Goal: Task Accomplishment & Management: Complete application form

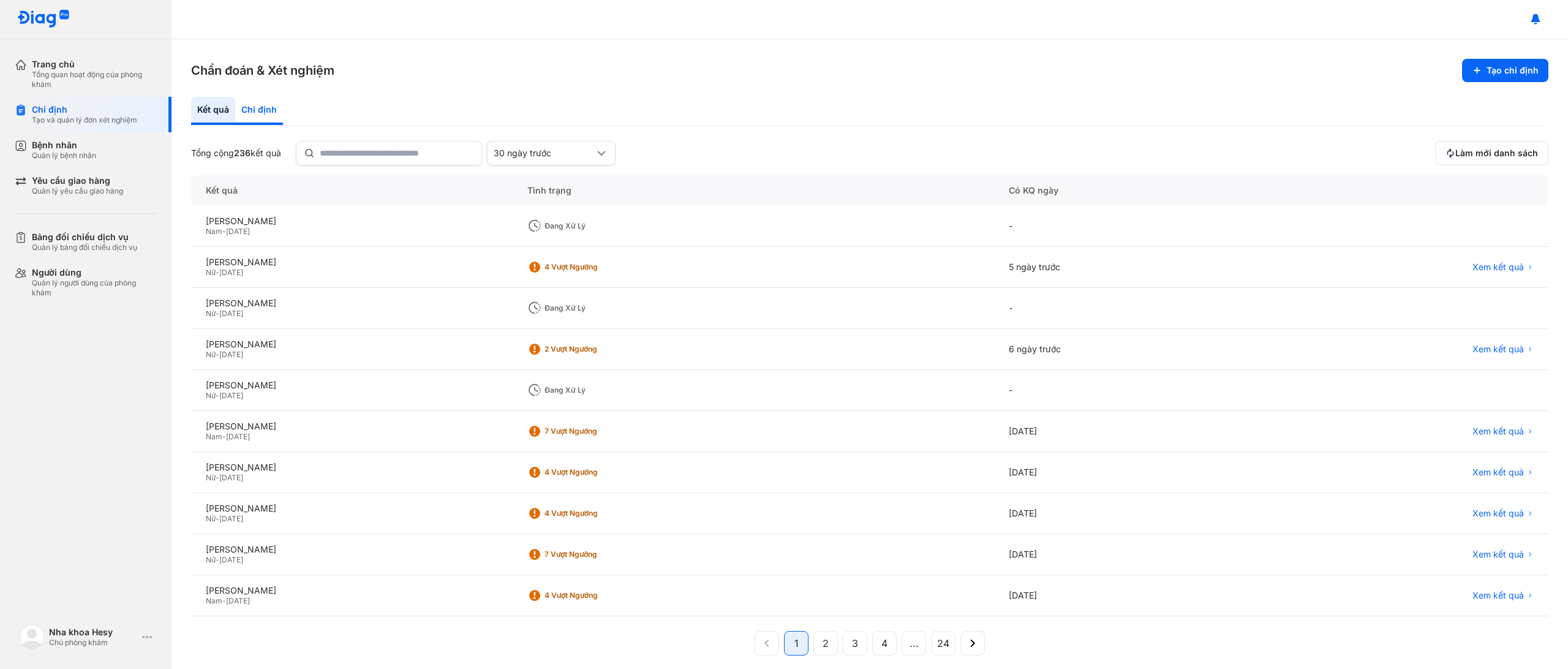
click at [245, 108] on div "Chỉ định" at bounding box center [259, 111] width 48 height 28
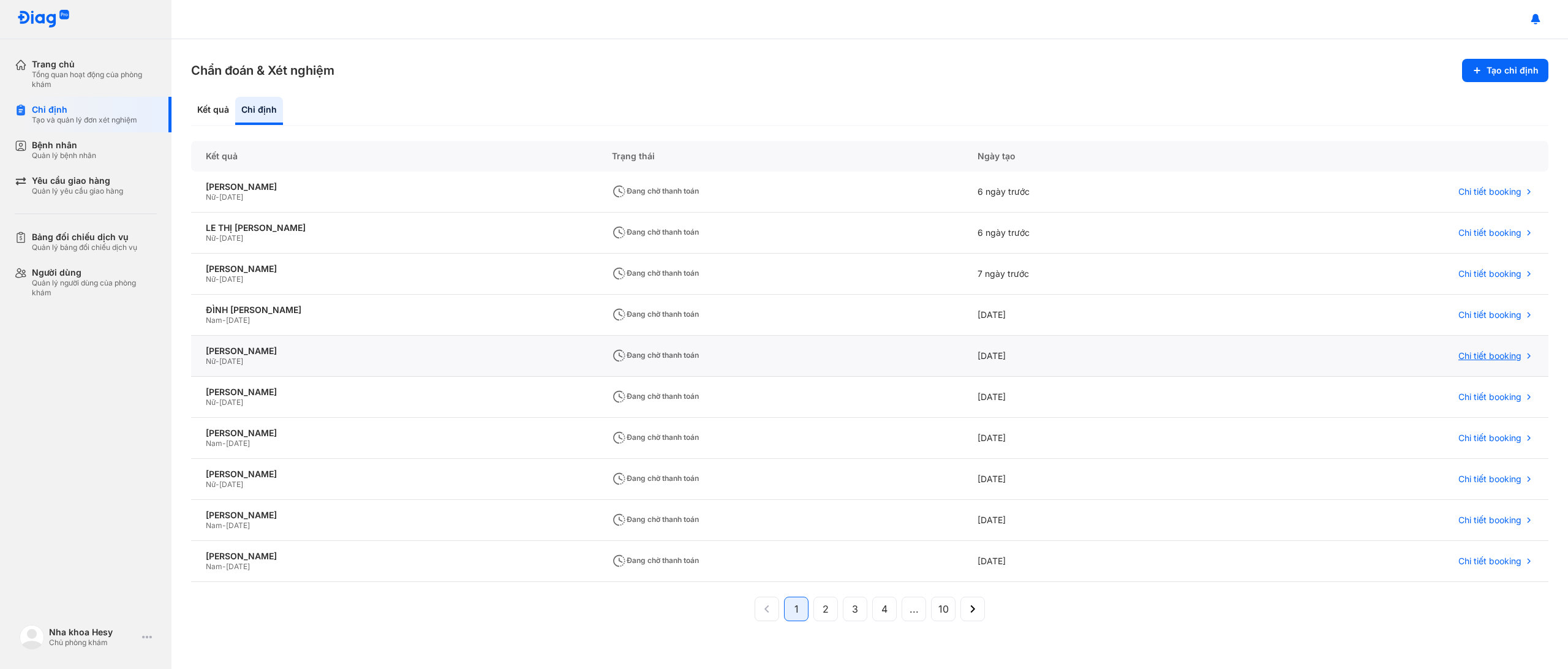
click at [1482, 351] on span "Chi tiết booking" at bounding box center [1490, 356] width 63 height 11
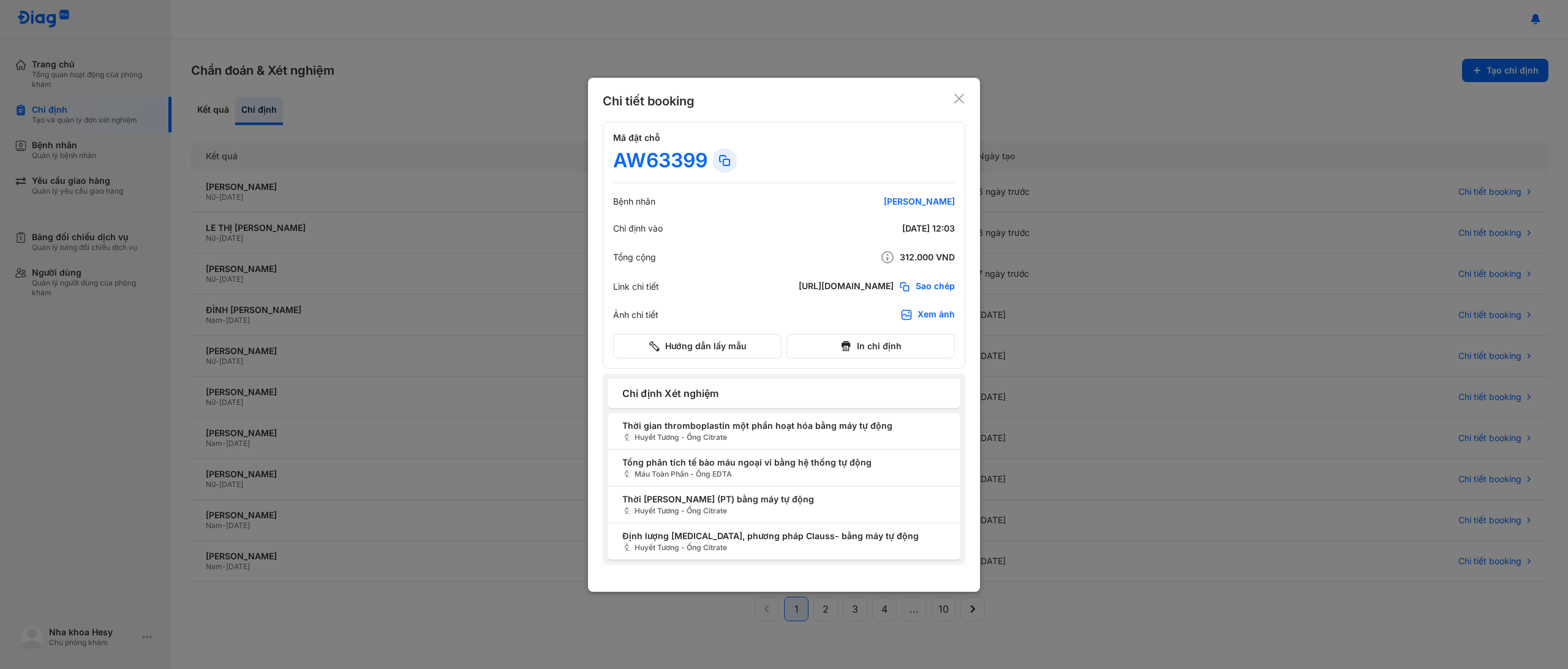
click at [915, 315] on div "Xem ảnh" at bounding box center [928, 315] width 54 height 12
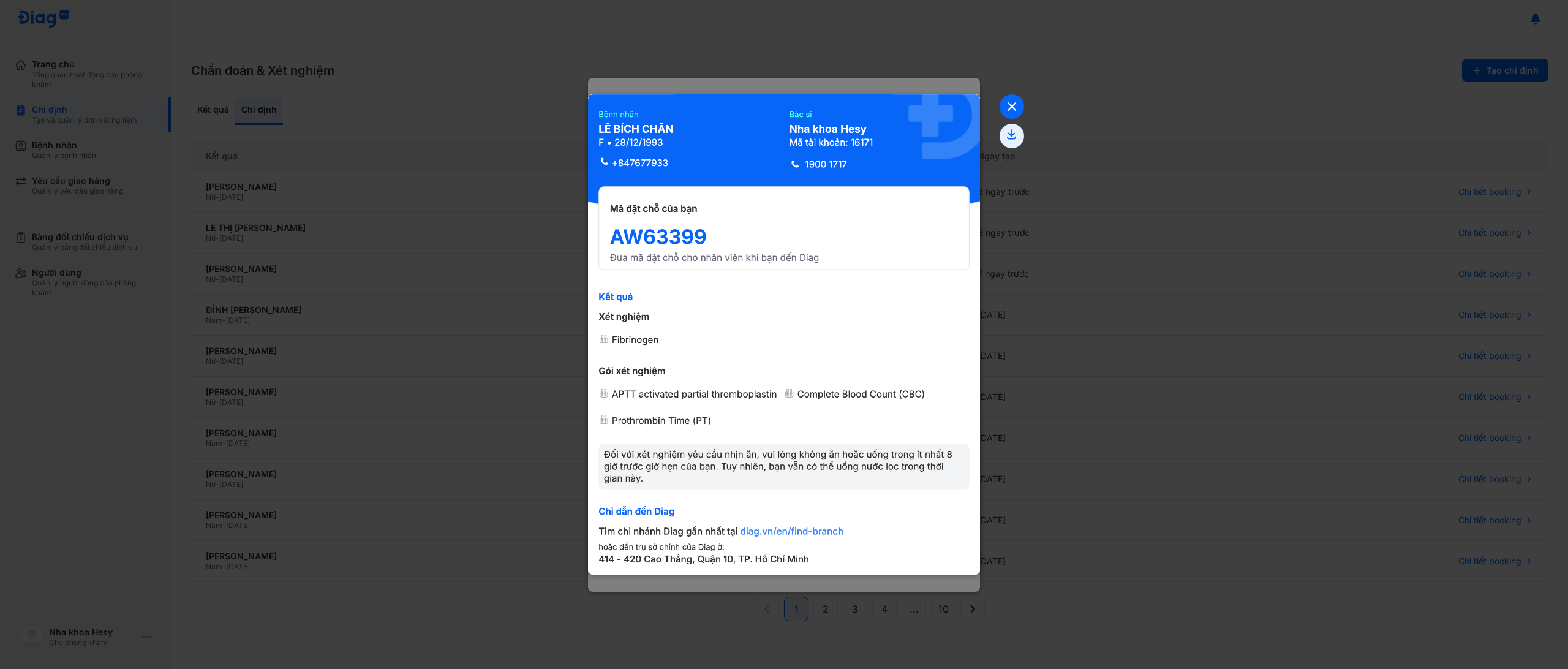
click at [1009, 106] on icon at bounding box center [1012, 107] width 25 height 25
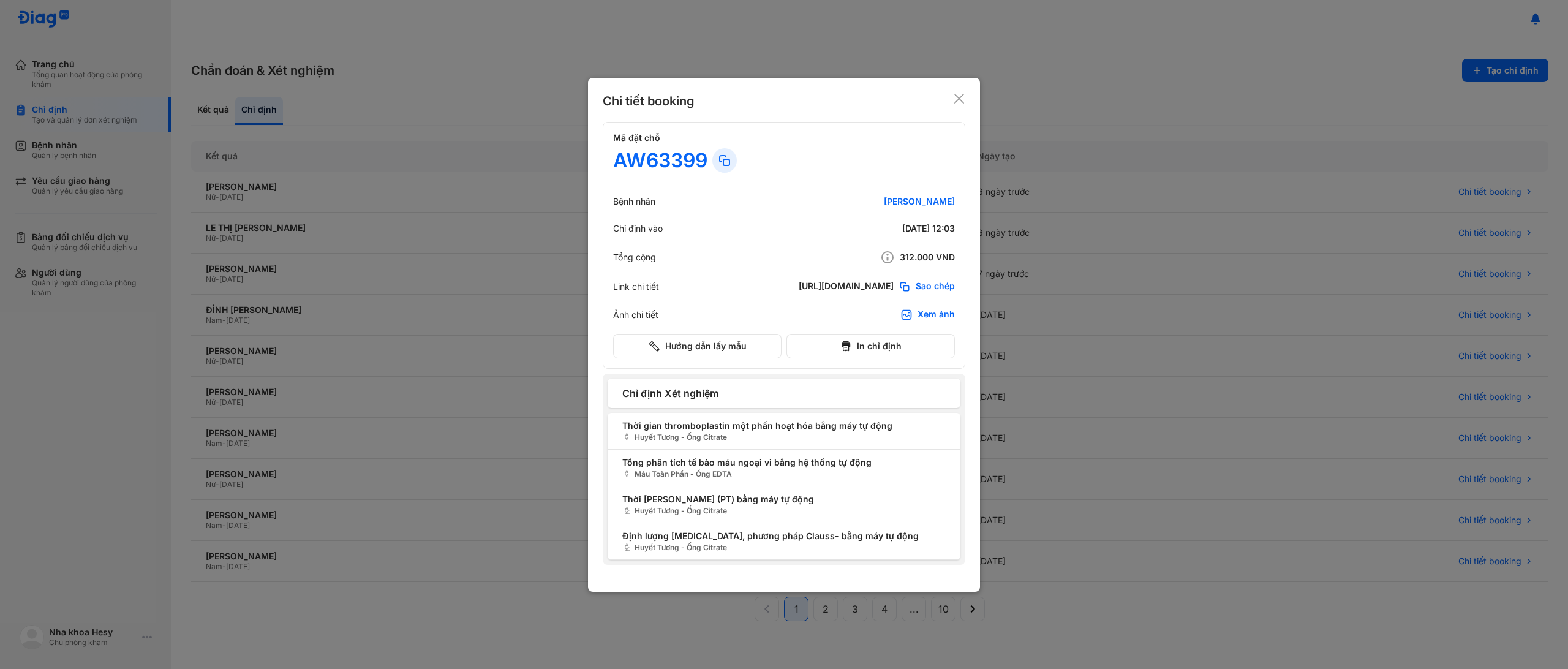
click at [962, 101] on use at bounding box center [959, 99] width 10 height 10
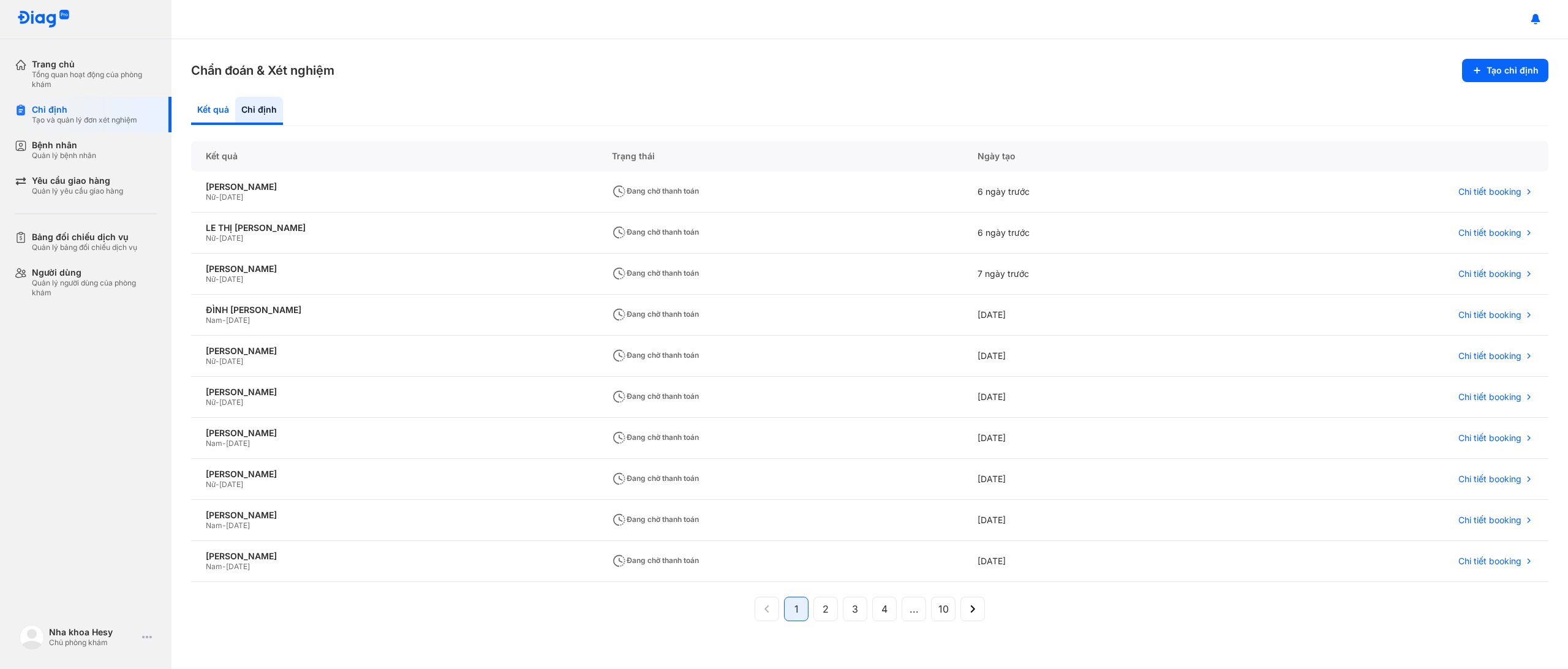
click at [227, 117] on div "Kết quả" at bounding box center [213, 111] width 44 height 28
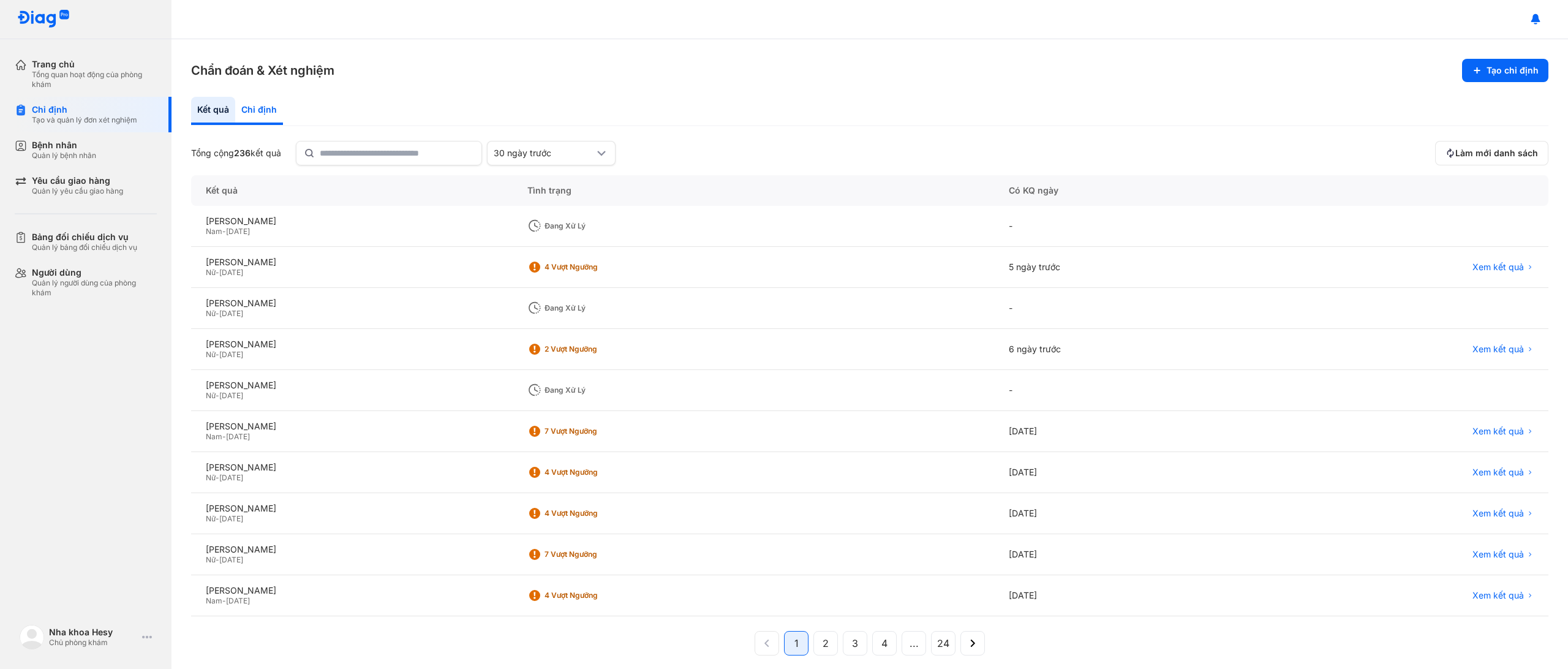
click at [250, 114] on div "Chỉ định" at bounding box center [259, 111] width 48 height 28
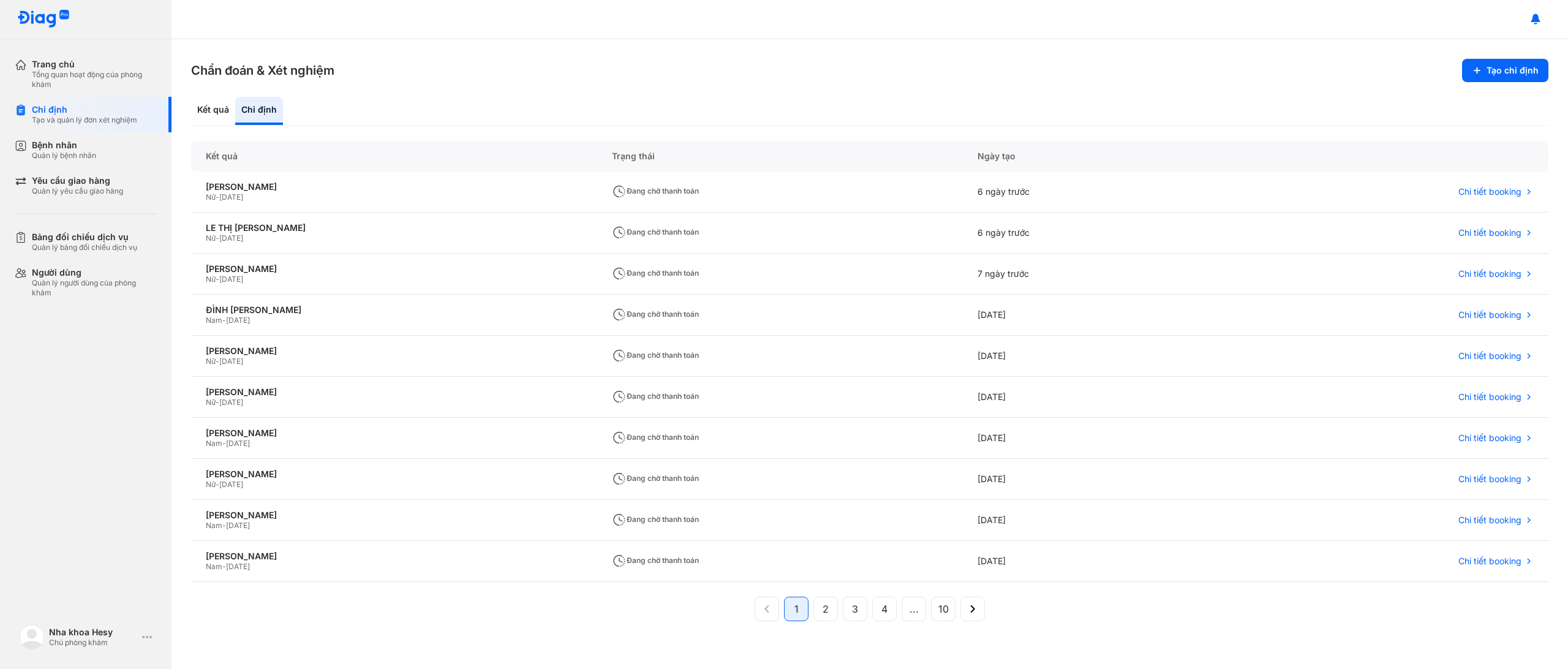
click at [268, 114] on div "Chỉ định" at bounding box center [259, 111] width 48 height 28
click at [48, 138] on div "Bệnh nhân Quản lý bệnh nhân" at bounding box center [93, 150] width 157 height 35
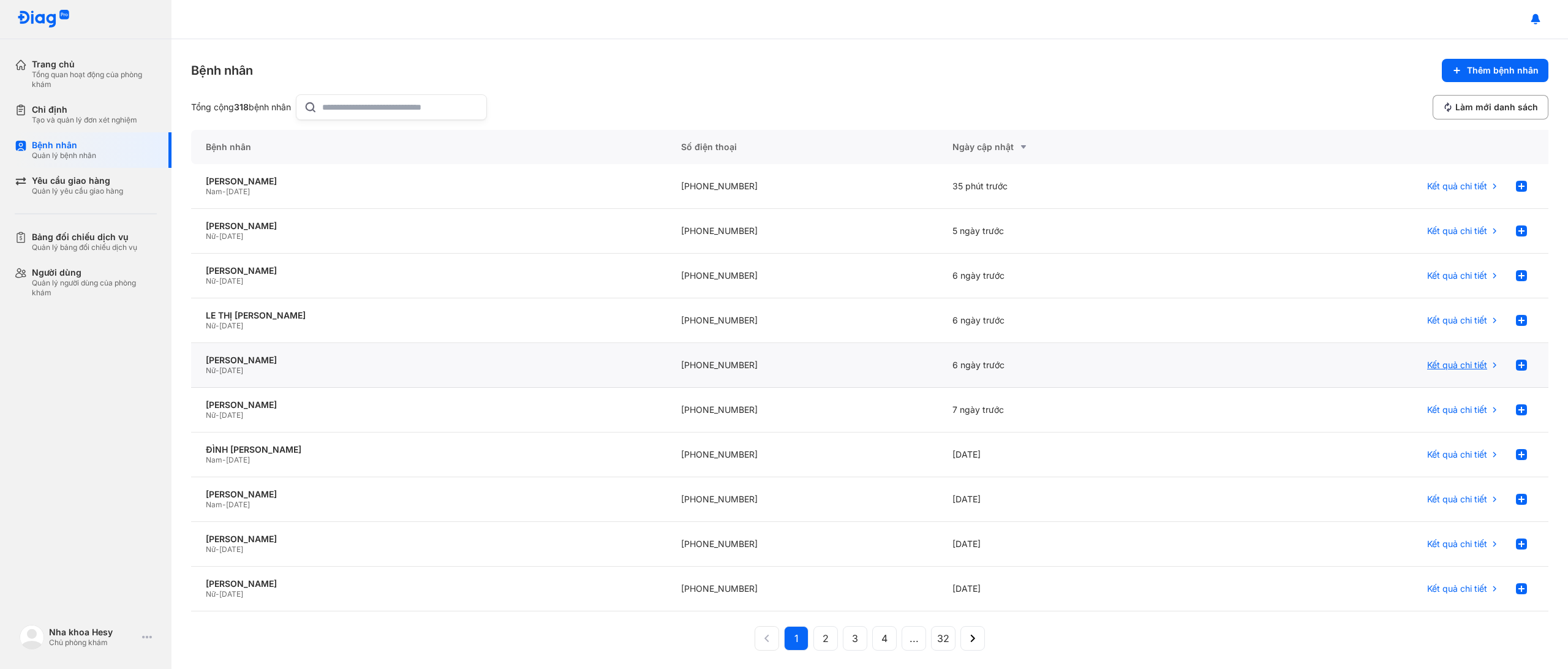
click at [1428, 365] on span "Kết quả chi tiết" at bounding box center [1457, 365] width 60 height 11
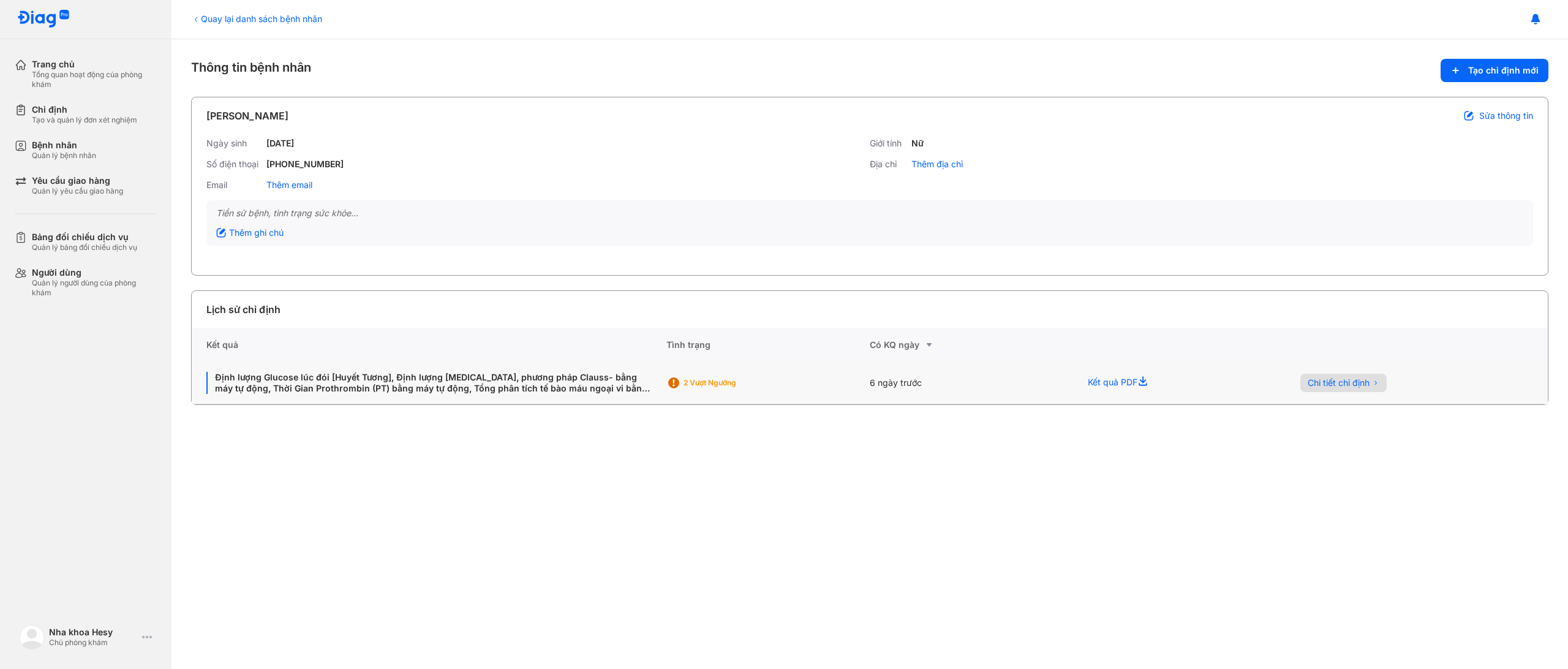
click at [1383, 383] on button "Chi tiết chỉ định" at bounding box center [1344, 383] width 87 height 19
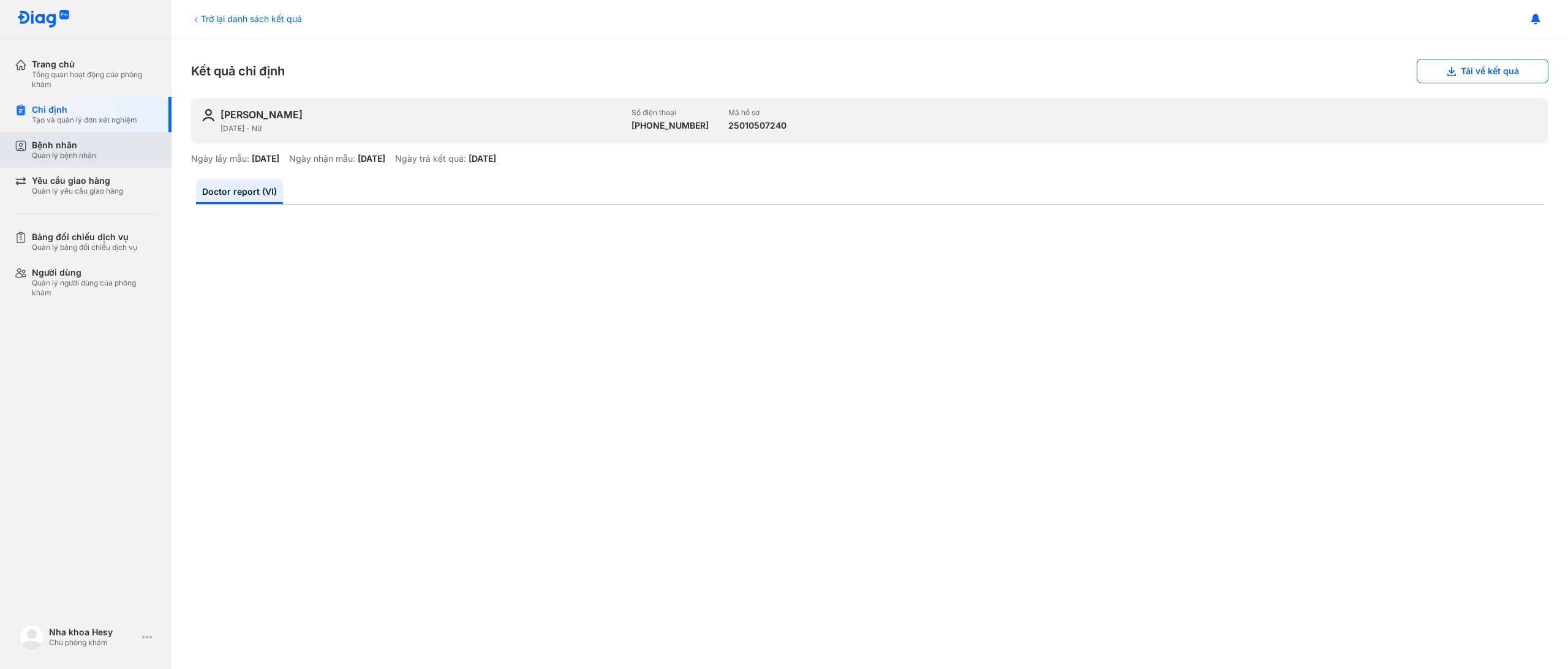
click at [63, 148] on div "Bệnh nhân" at bounding box center [64, 145] width 64 height 11
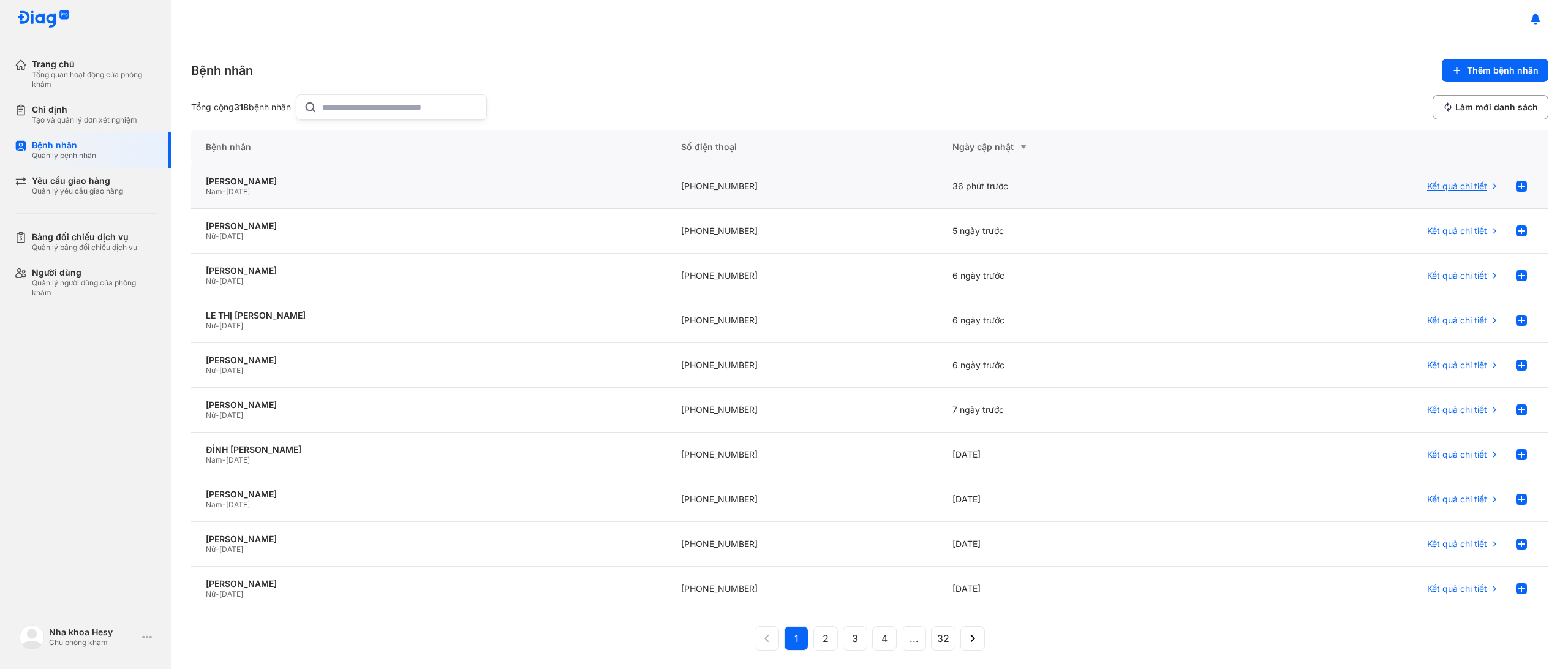
click at [1460, 186] on span "Kết quả chi tiết" at bounding box center [1457, 186] width 60 height 11
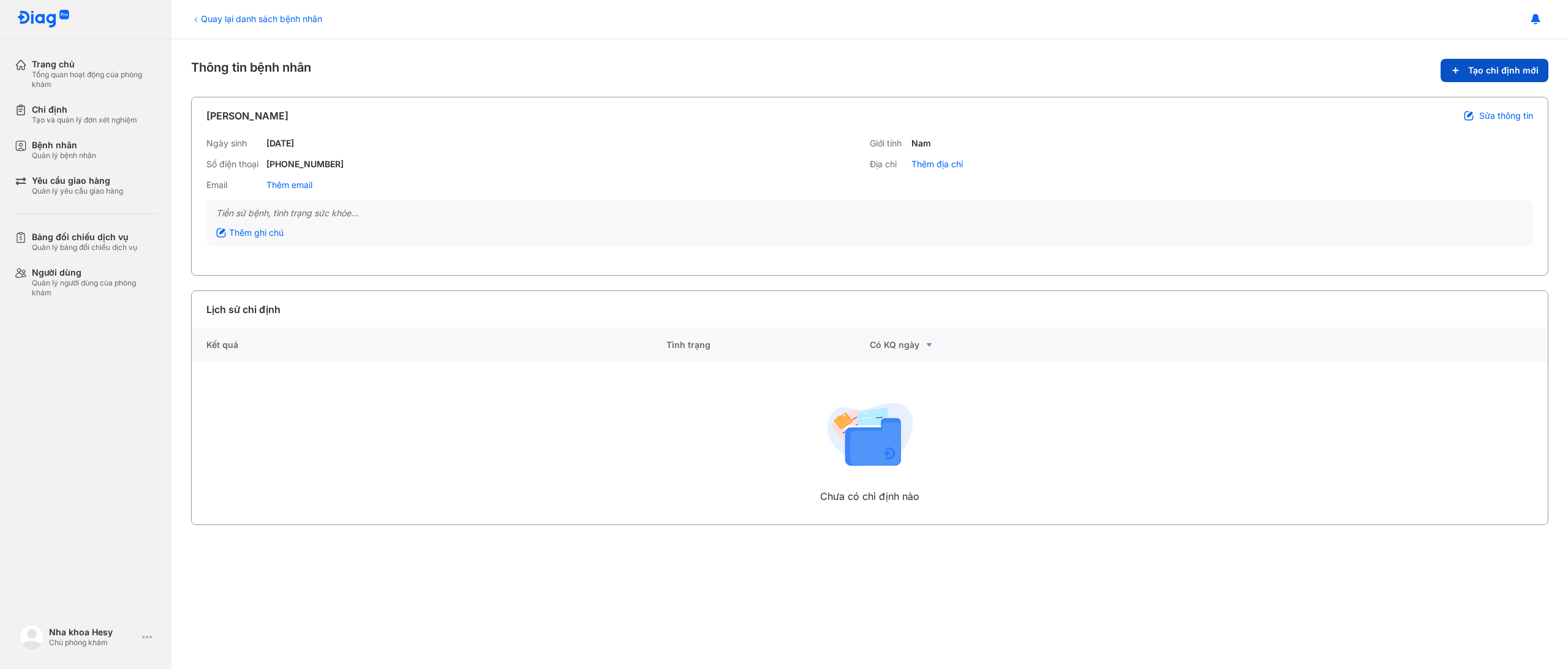
click at [1486, 71] on span "Tạo chỉ định mới" at bounding box center [1503, 70] width 70 height 11
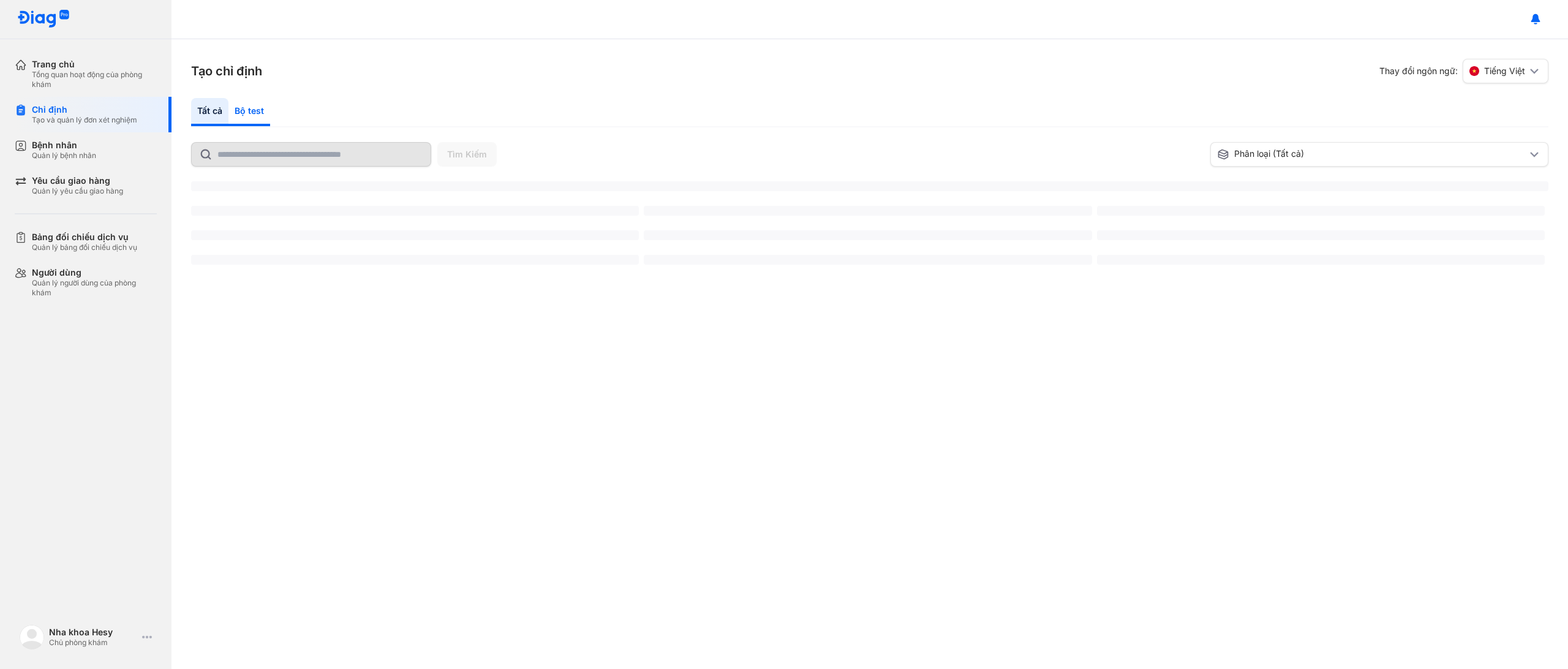
click at [241, 104] on div "Bộ test" at bounding box center [249, 113] width 41 height 28
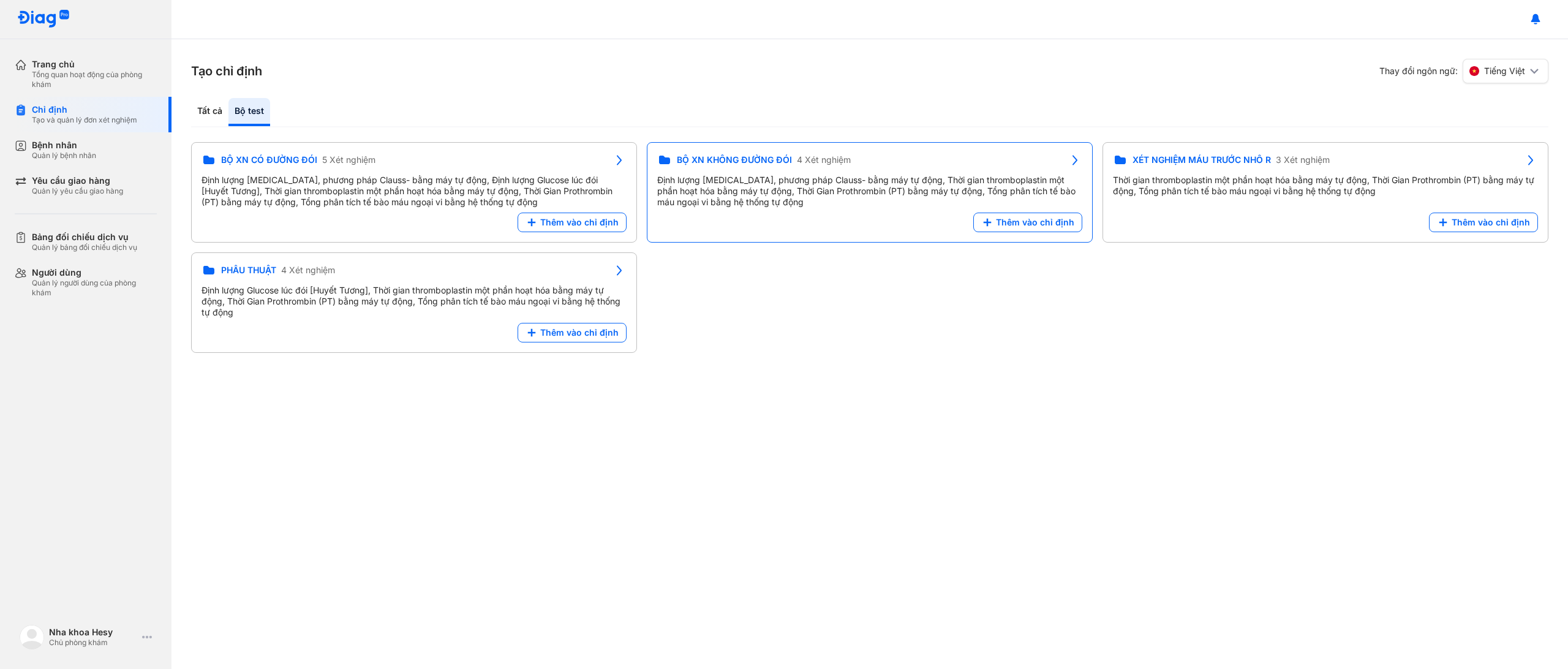
click at [719, 263] on div "BỘ XN CÓ ĐƯỜNG ĐÓI 5 Xét nghiệm Định lượng [MEDICAL_DATA], phương pháp Clauss- …" at bounding box center [870, 247] width 1357 height 211
click at [657, 226] on div "Thêm vào chỉ định" at bounding box center [870, 223] width 425 height 20
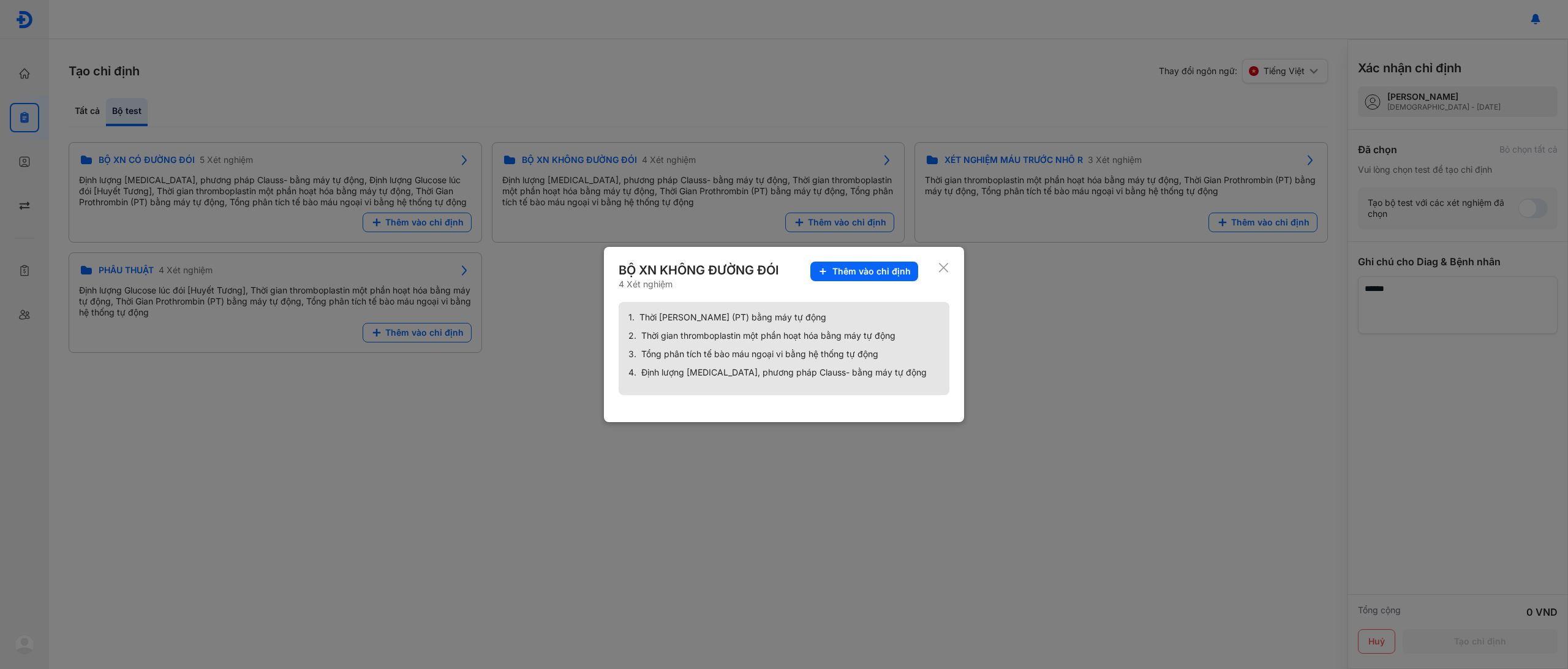
click at [940, 265] on use at bounding box center [943, 267] width 9 height 9
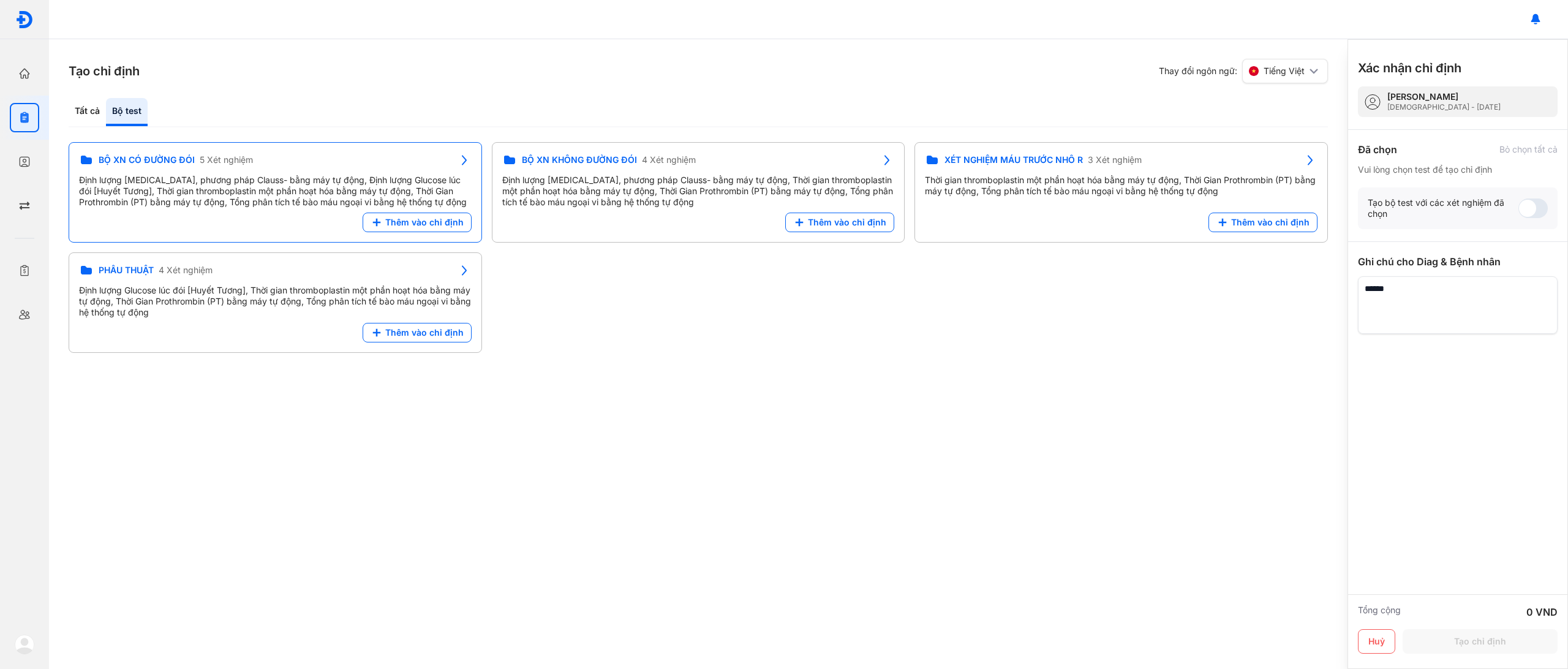
click at [457, 156] on icon at bounding box center [464, 160] width 15 height 15
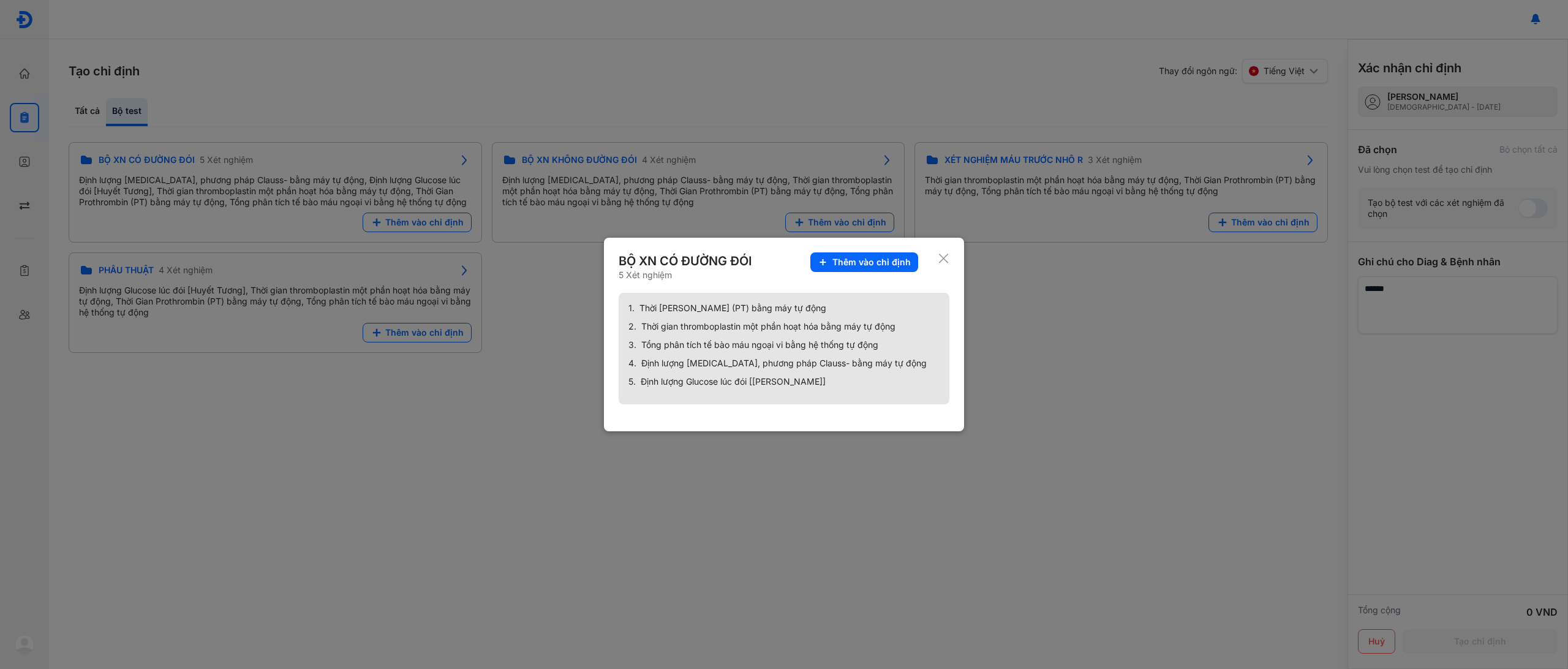
click at [941, 262] on icon at bounding box center [943, 258] width 12 height 12
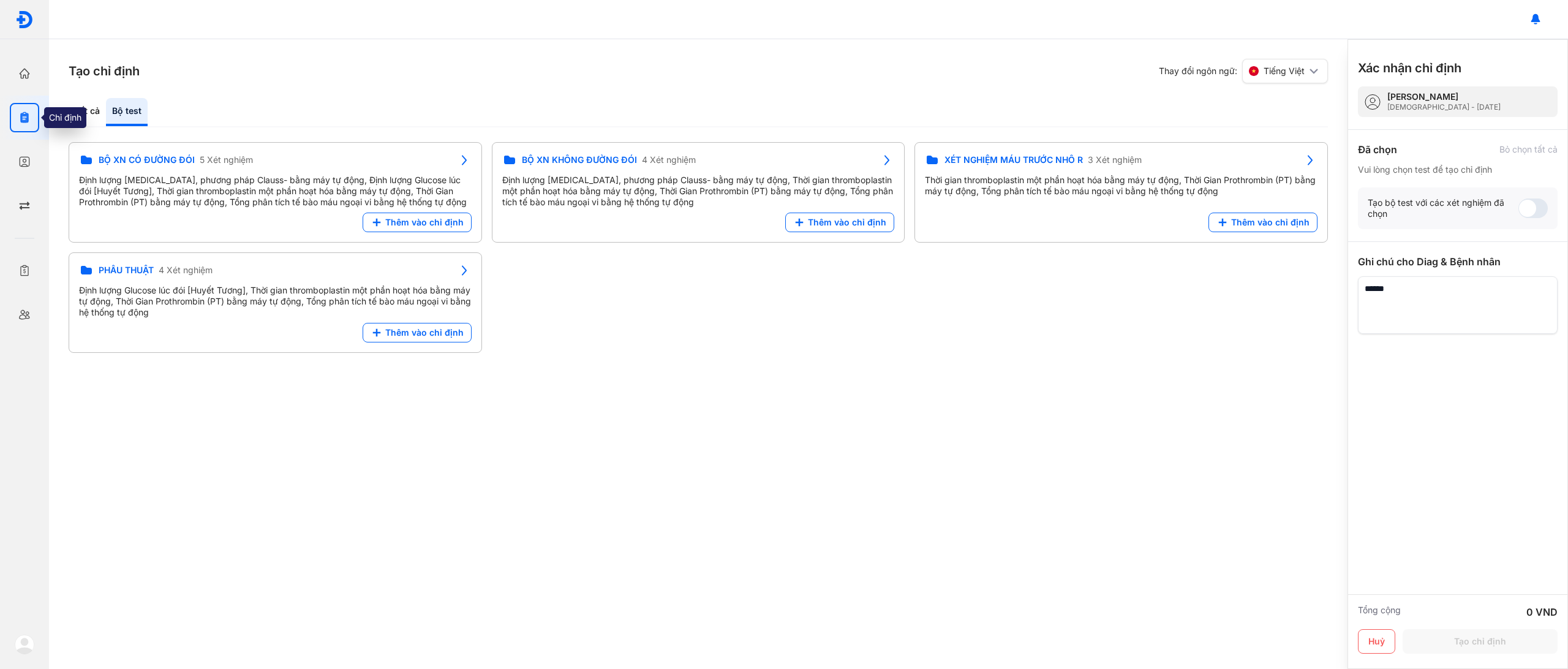
click at [27, 112] on icon "button" at bounding box center [25, 117] width 12 height 12
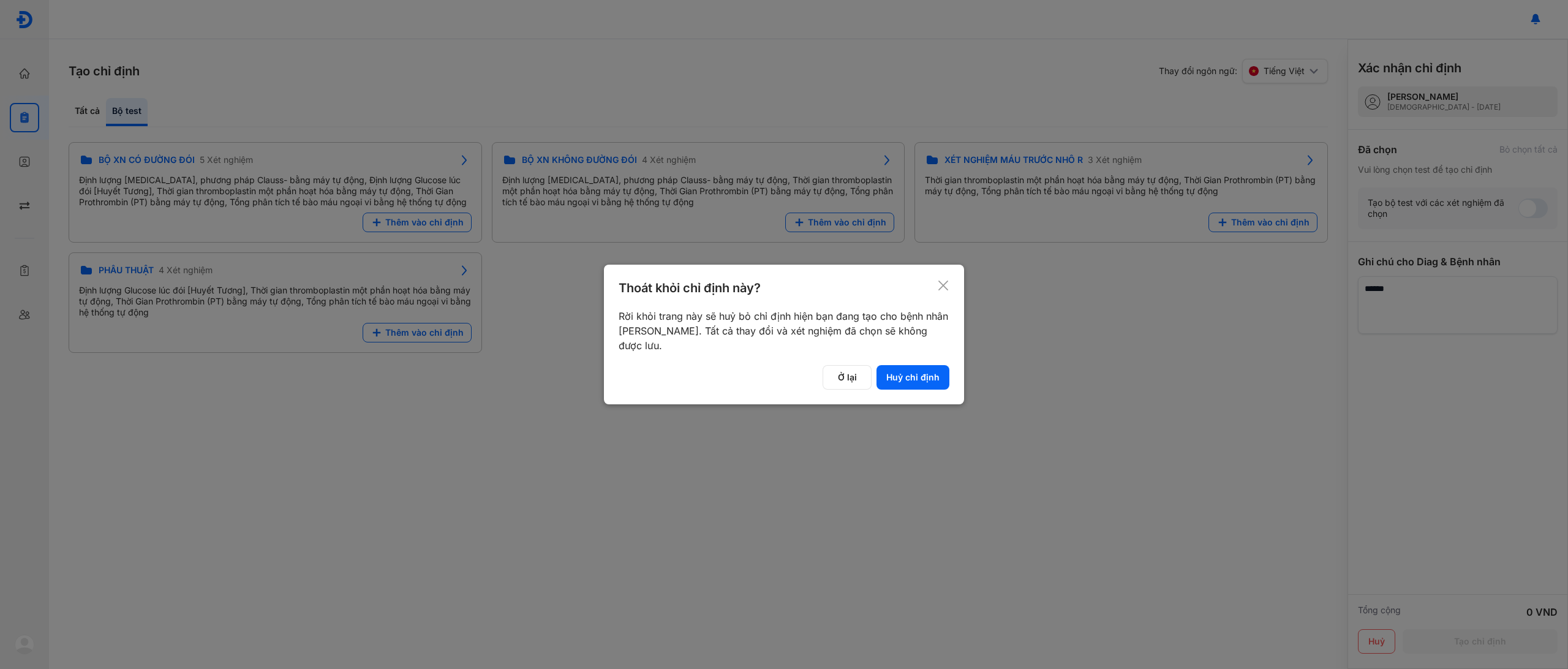
click at [631, 103] on div at bounding box center [784, 335] width 1568 height 669
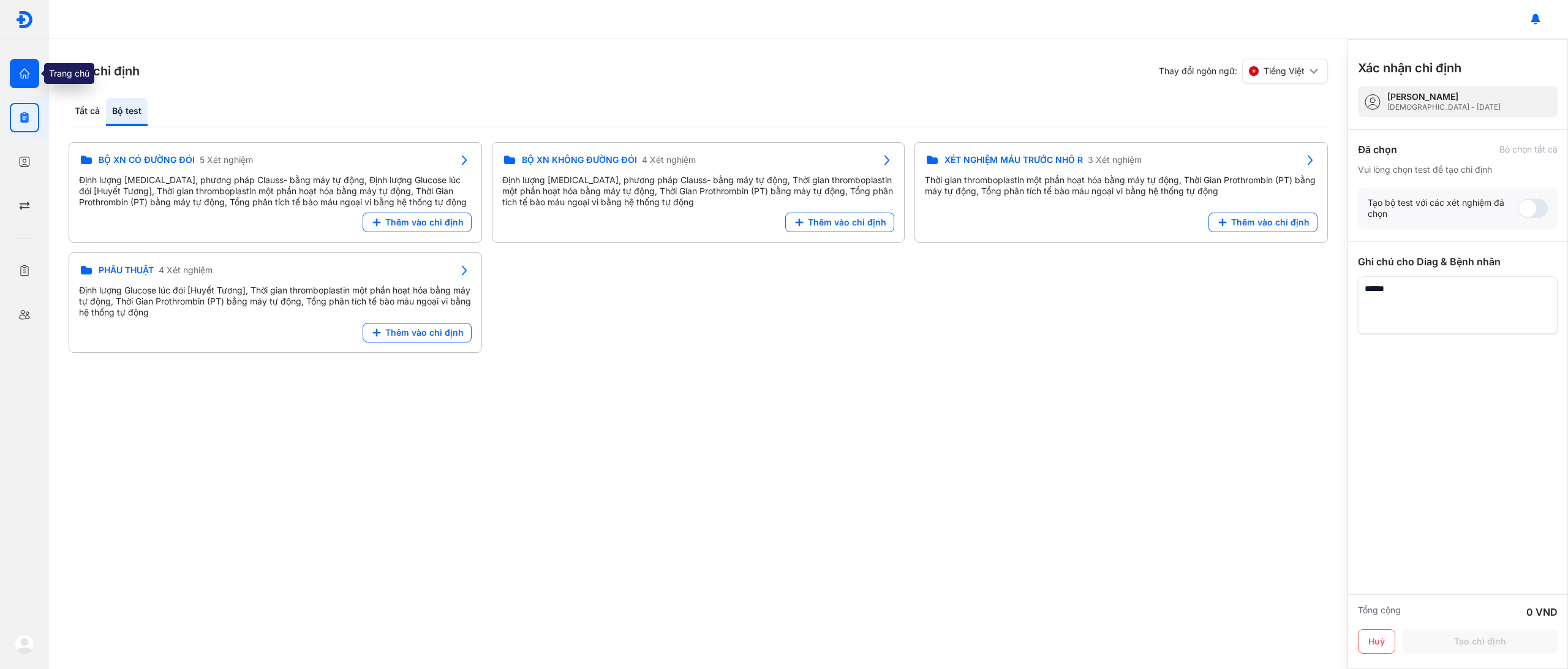
click at [30, 83] on div at bounding box center [25, 74] width 30 height 30
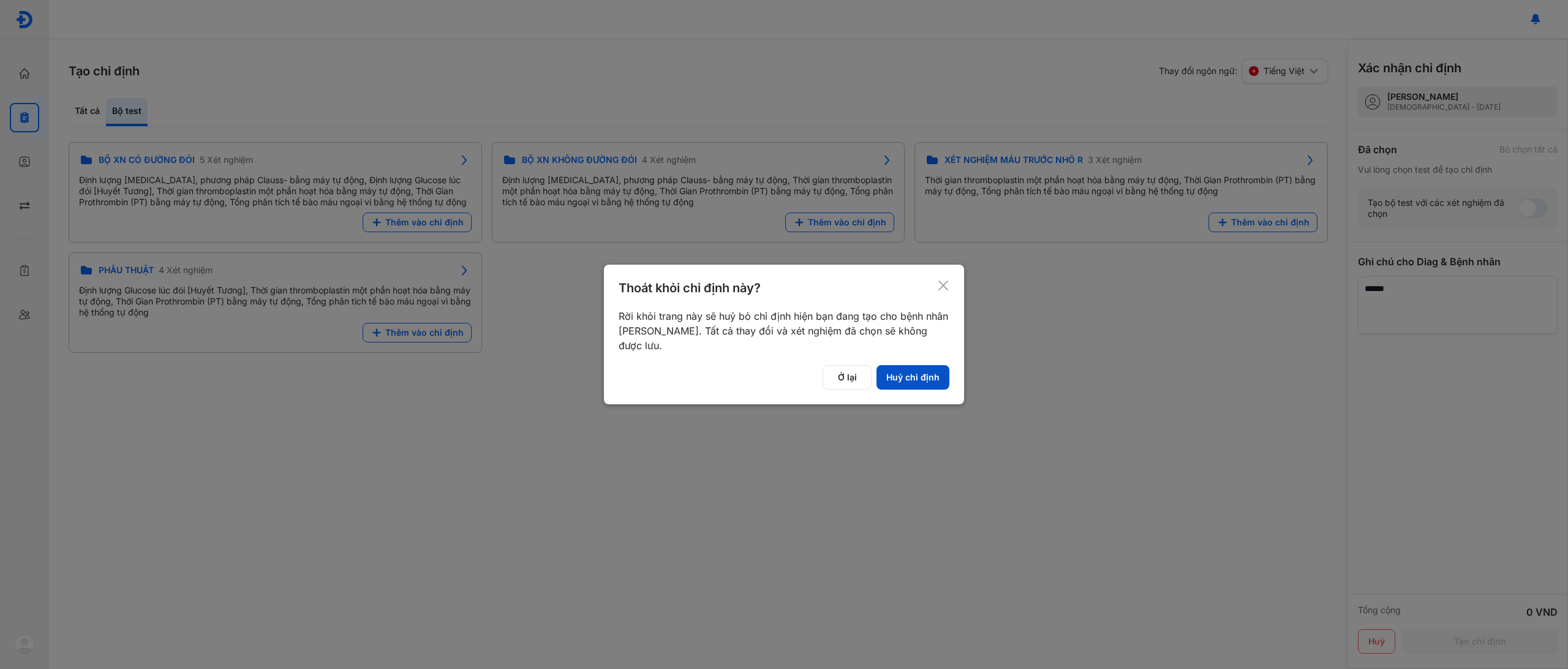
click at [912, 375] on button "Huỷ chỉ định" at bounding box center [913, 378] width 73 height 25
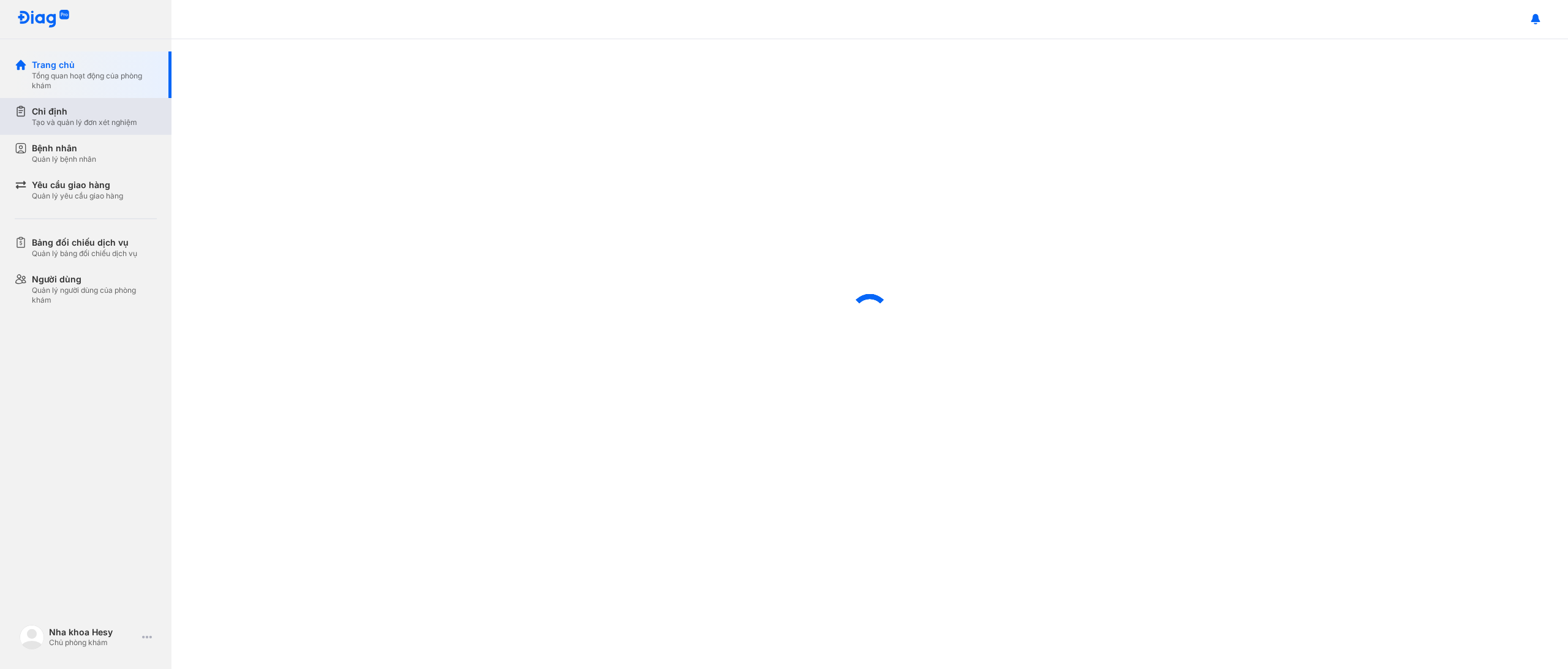
click at [80, 109] on div "Chỉ định" at bounding box center [85, 111] width 105 height 12
